Goal: Information Seeking & Learning: Learn about a topic

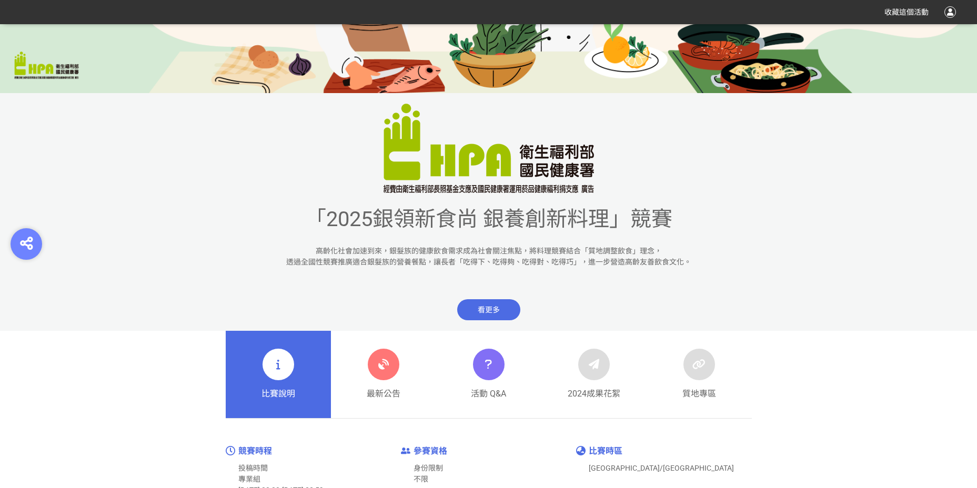
scroll to position [263, 0]
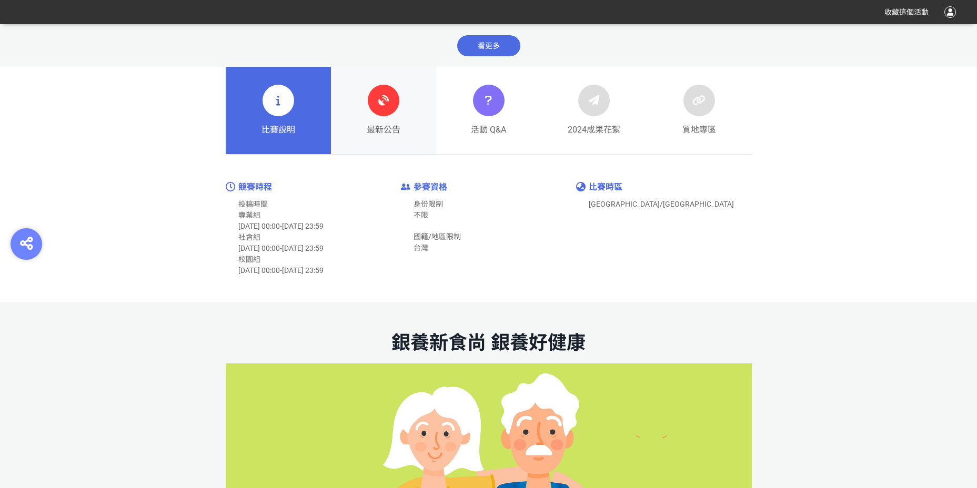
click at [395, 114] on div "最新公告" at bounding box center [384, 111] width 34 height 52
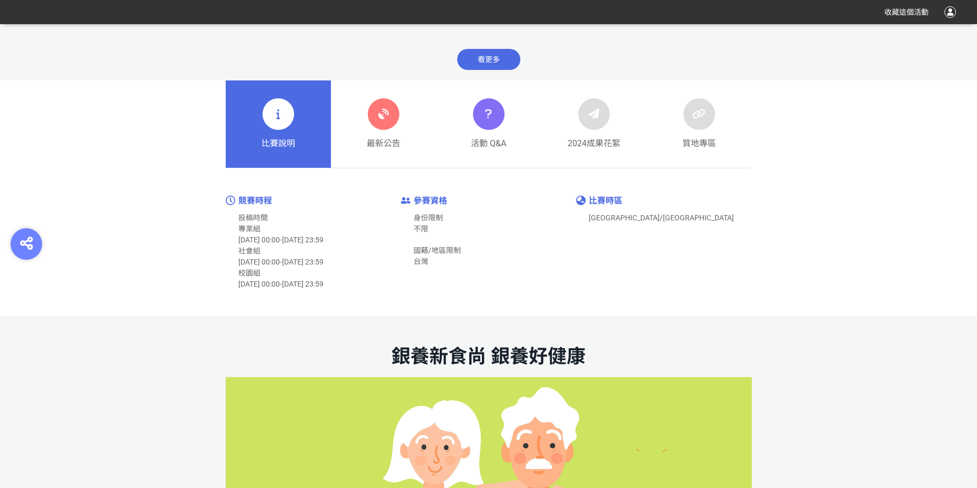
scroll to position [526, 0]
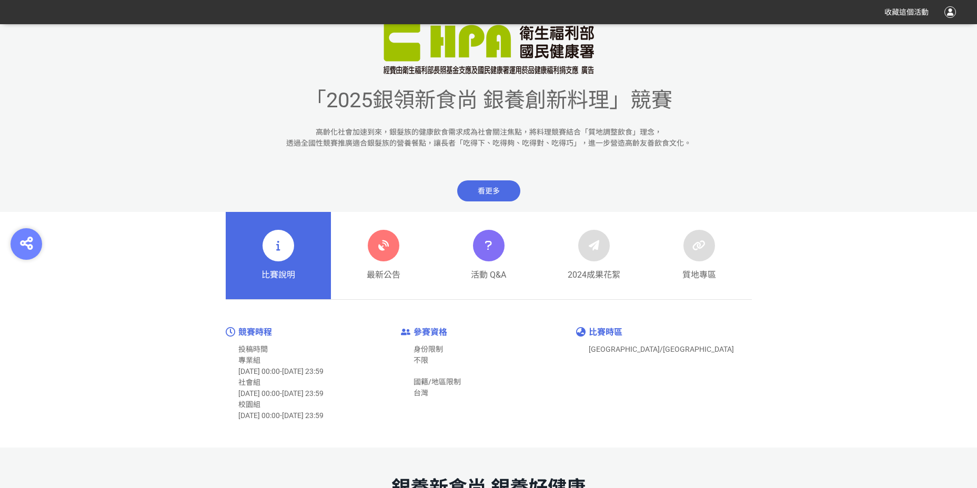
scroll to position [526, 0]
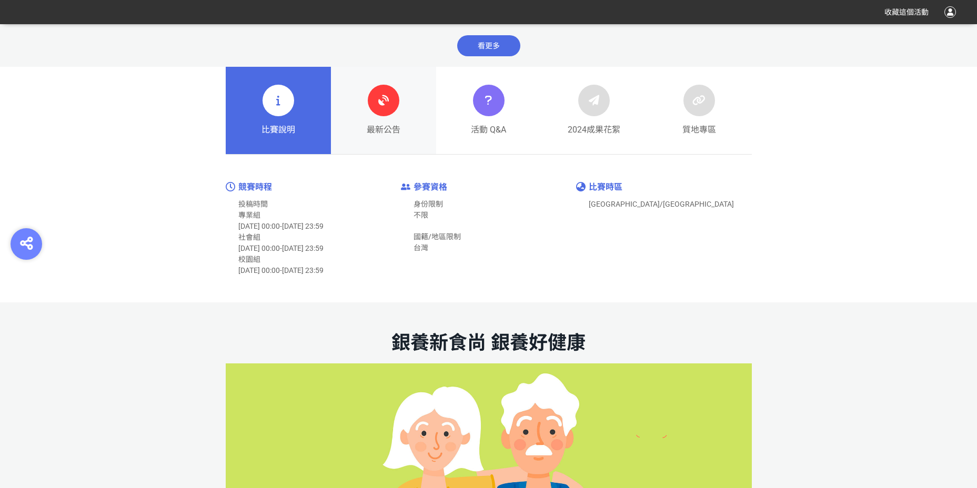
click at [402, 140] on link "最新公告" at bounding box center [383, 110] width 105 height 87
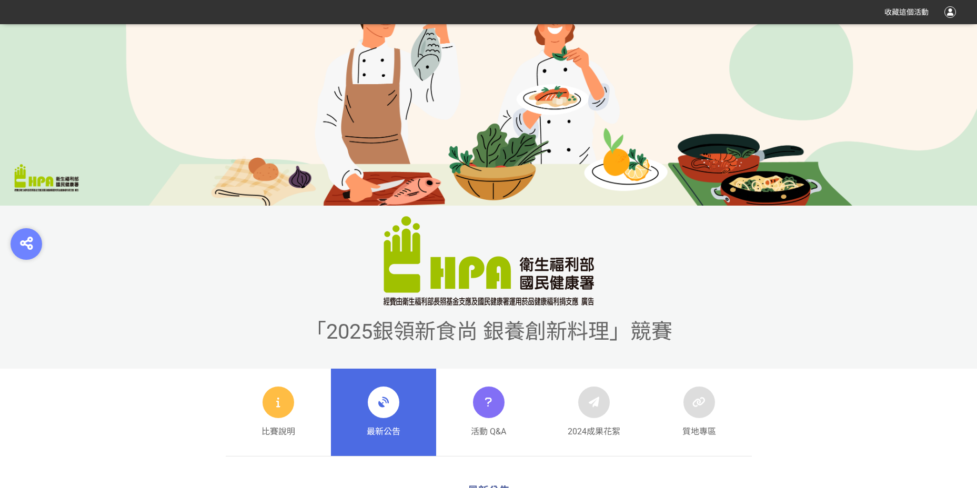
scroll to position [263, 0]
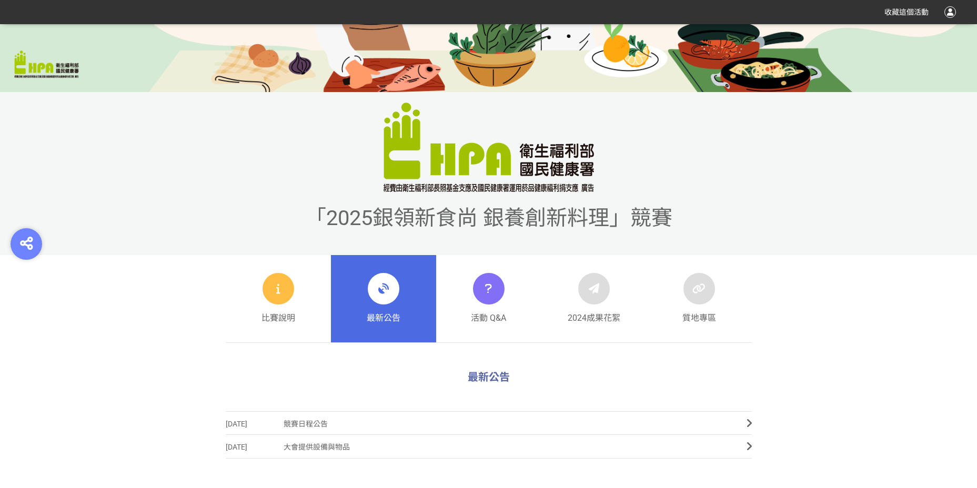
click at [398, 424] on span "競賽日程公告" at bounding box center [507, 425] width 447 height 24
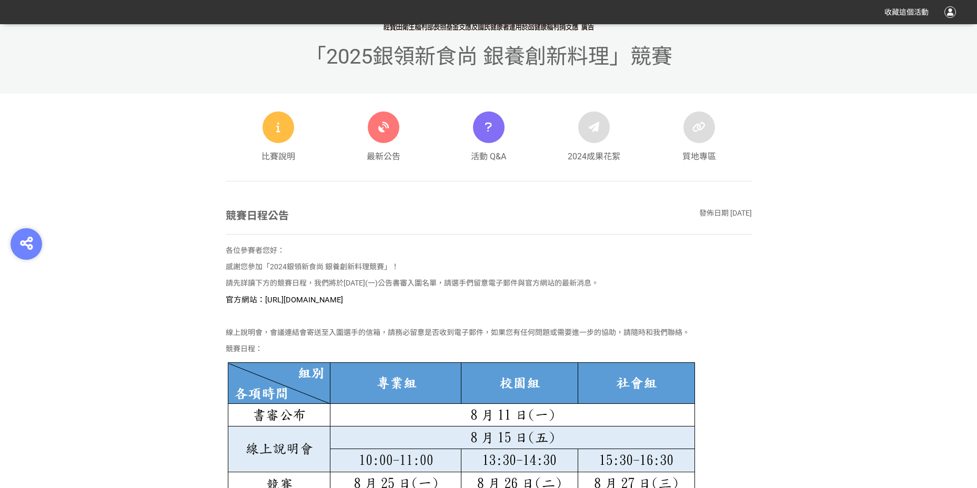
scroll to position [421, 0]
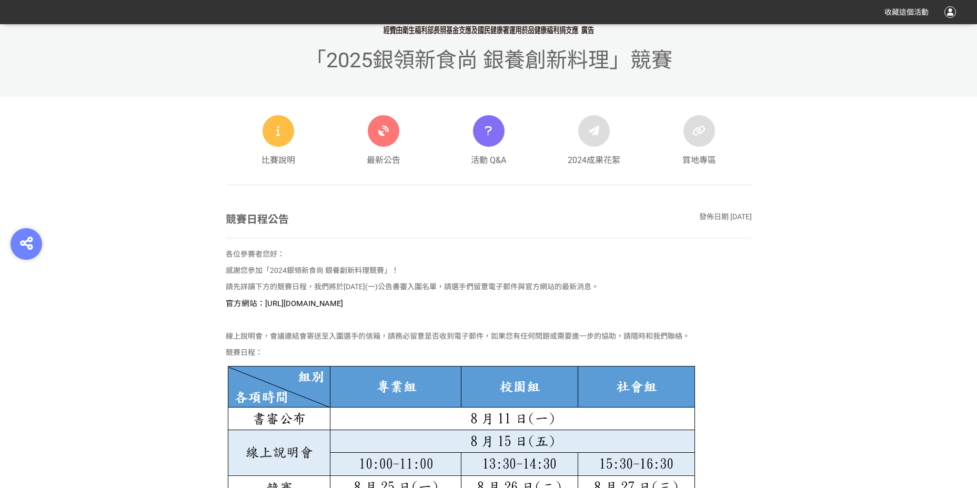
click at [343, 304] on span "官方網站：[URL][DOMAIN_NAME]" at bounding box center [284, 303] width 117 height 9
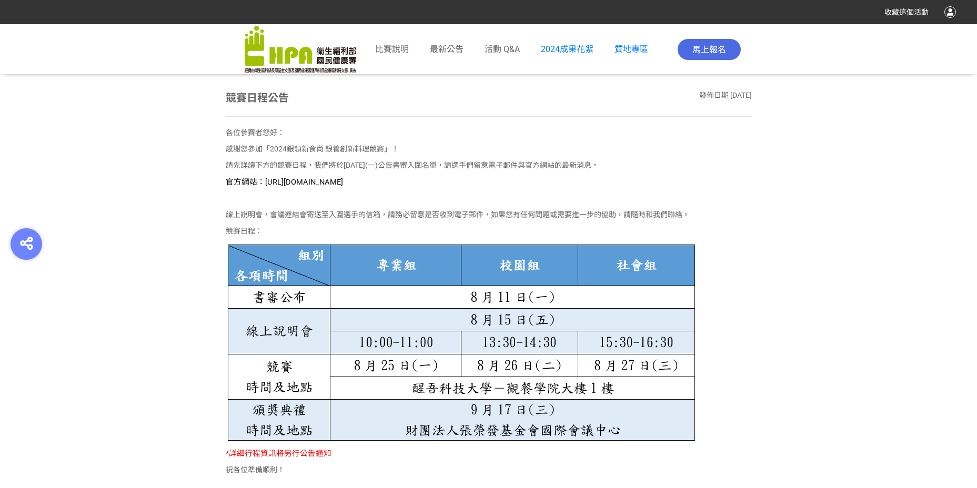
scroll to position [579, 0]
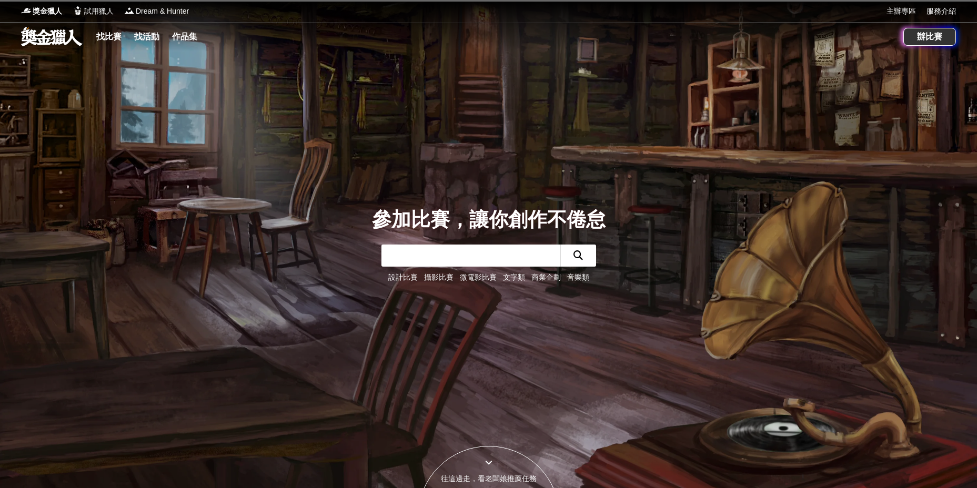
click at [455, 260] on input "text" at bounding box center [471, 256] width 179 height 22
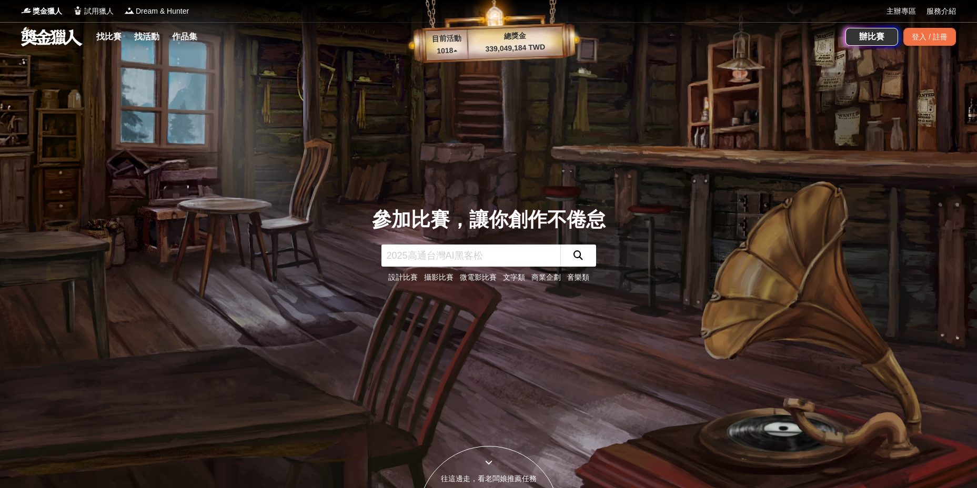
paste input "2024銀領新食尚銀養創新料理競賽"
type input "2024銀領新食尚銀養創新料理競賽"
click at [575, 259] on icon "submit" at bounding box center [578, 255] width 9 height 9
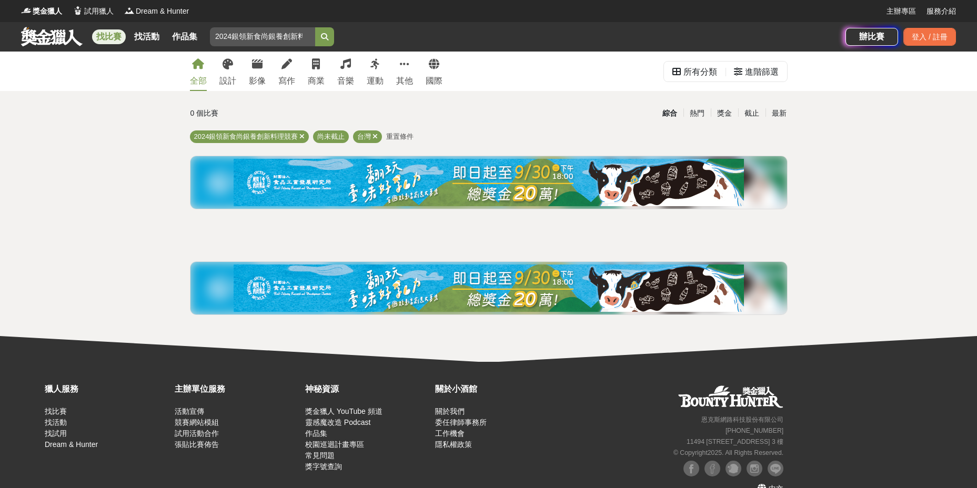
click at [259, 39] on input "2024銀領新食尚銀養創新料理競賽" at bounding box center [262, 36] width 105 height 19
drag, startPoint x: 271, startPoint y: 39, endPoint x: 329, endPoint y: 40, distance: 57.9
click at [329, 40] on form "2024銀領新食尚銀養創新料理競賽" at bounding box center [272, 36] width 124 height 19
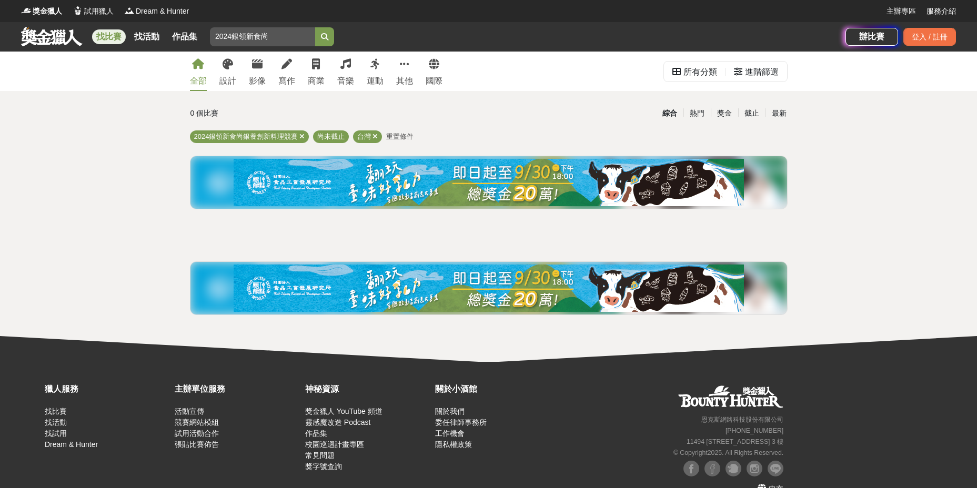
type input "2024銀領新食尚"
click at [322, 29] on button "submit" at bounding box center [324, 36] width 19 height 19
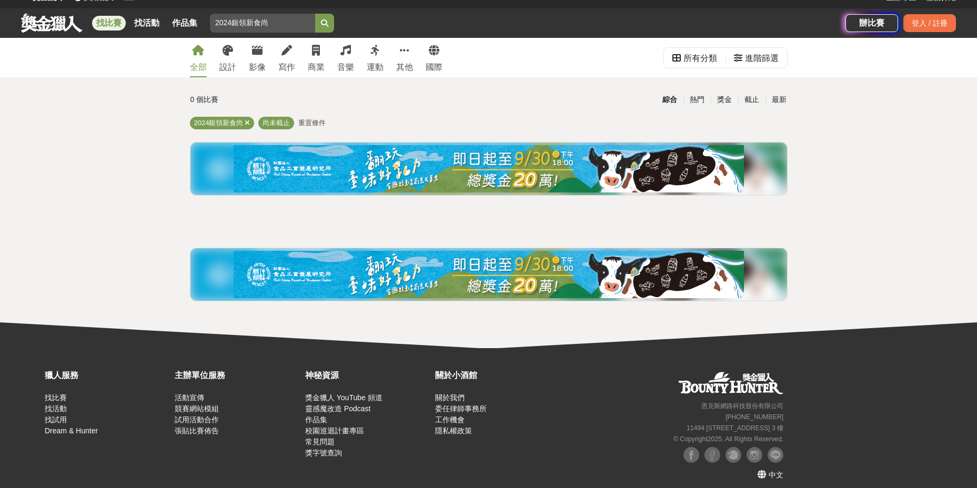
scroll to position [21, 0]
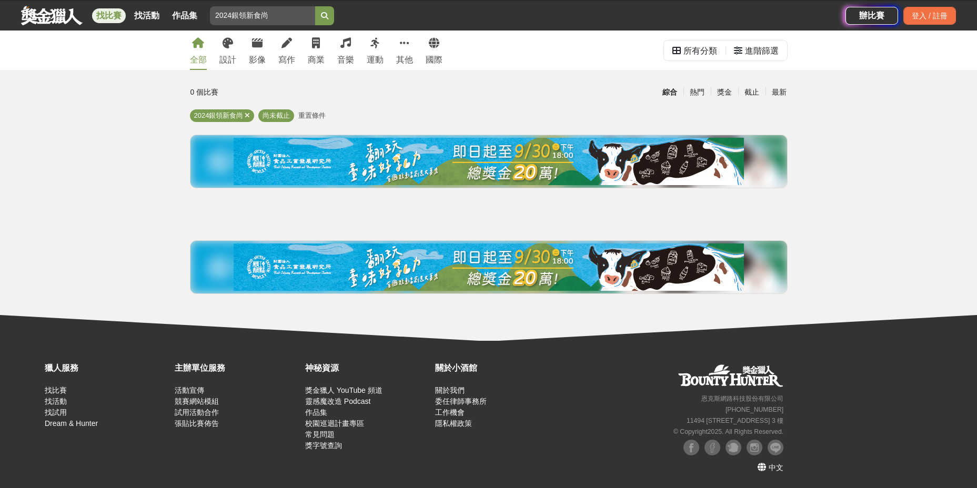
click at [349, 155] on img at bounding box center [489, 161] width 510 height 47
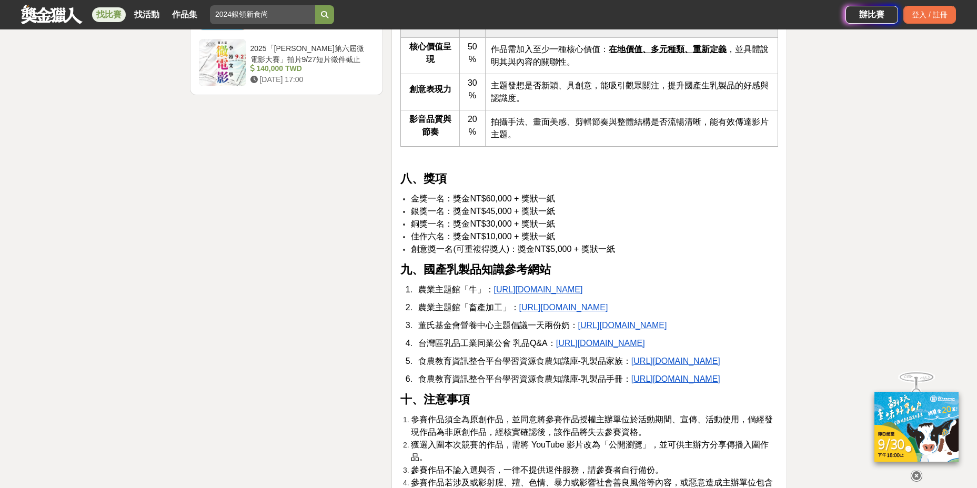
scroll to position [2052, 0]
